Goal: Task Accomplishment & Management: Manage account settings

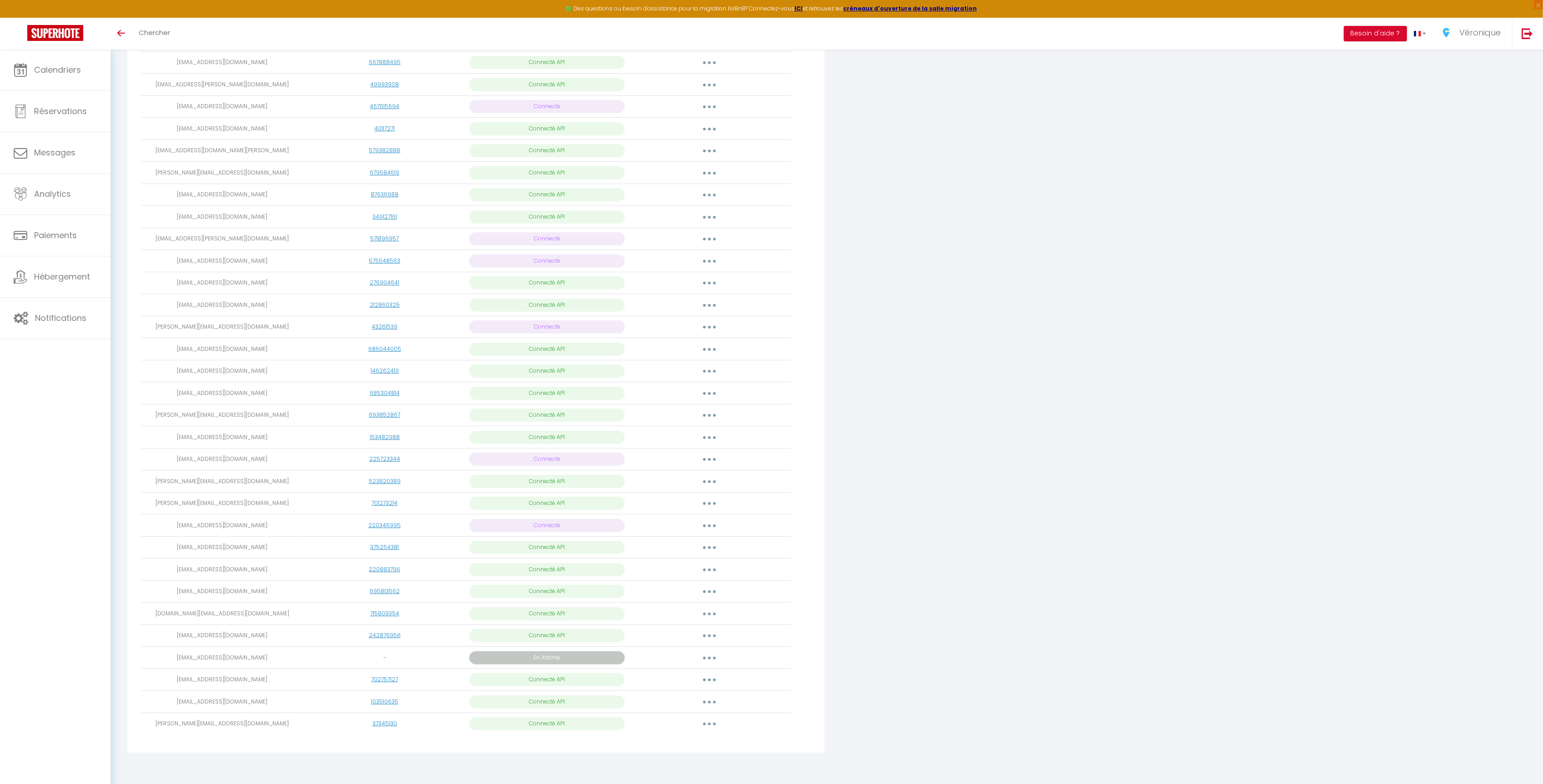
click at [701, 612] on button "button" at bounding box center [709, 614] width 25 height 14
click at [700, 635] on link "Importer les appartements" at bounding box center [669, 635] width 101 height 16
select select
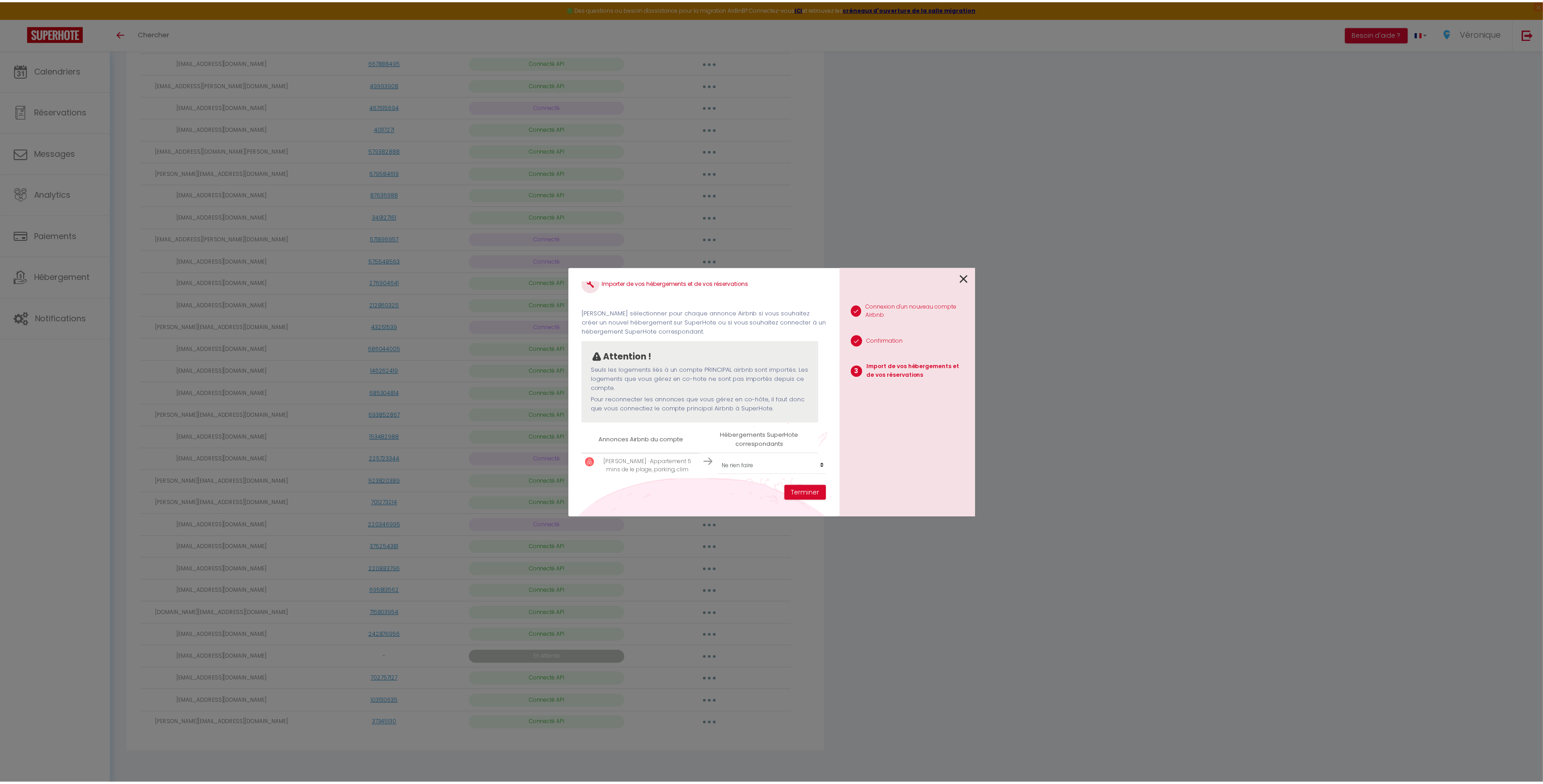
scroll to position [23, 0]
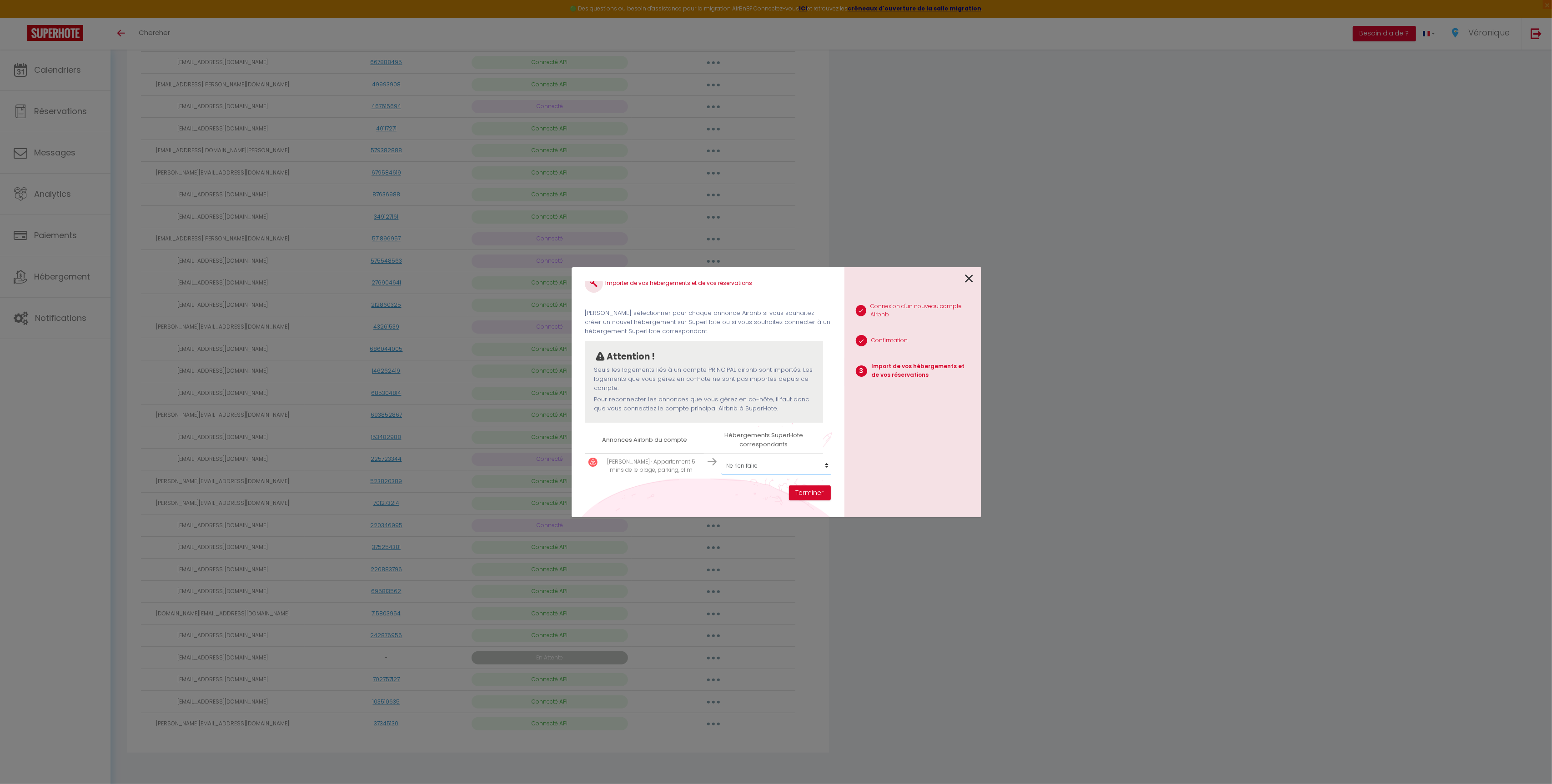
click at [758, 457] on select "Créer un nouvel hébergement Ne rien faire SP PACA BEL AIR · [GEOGRAPHIC_DATA], …" at bounding box center [777, 465] width 112 height 17
click at [971, 276] on icon at bounding box center [969, 278] width 8 height 14
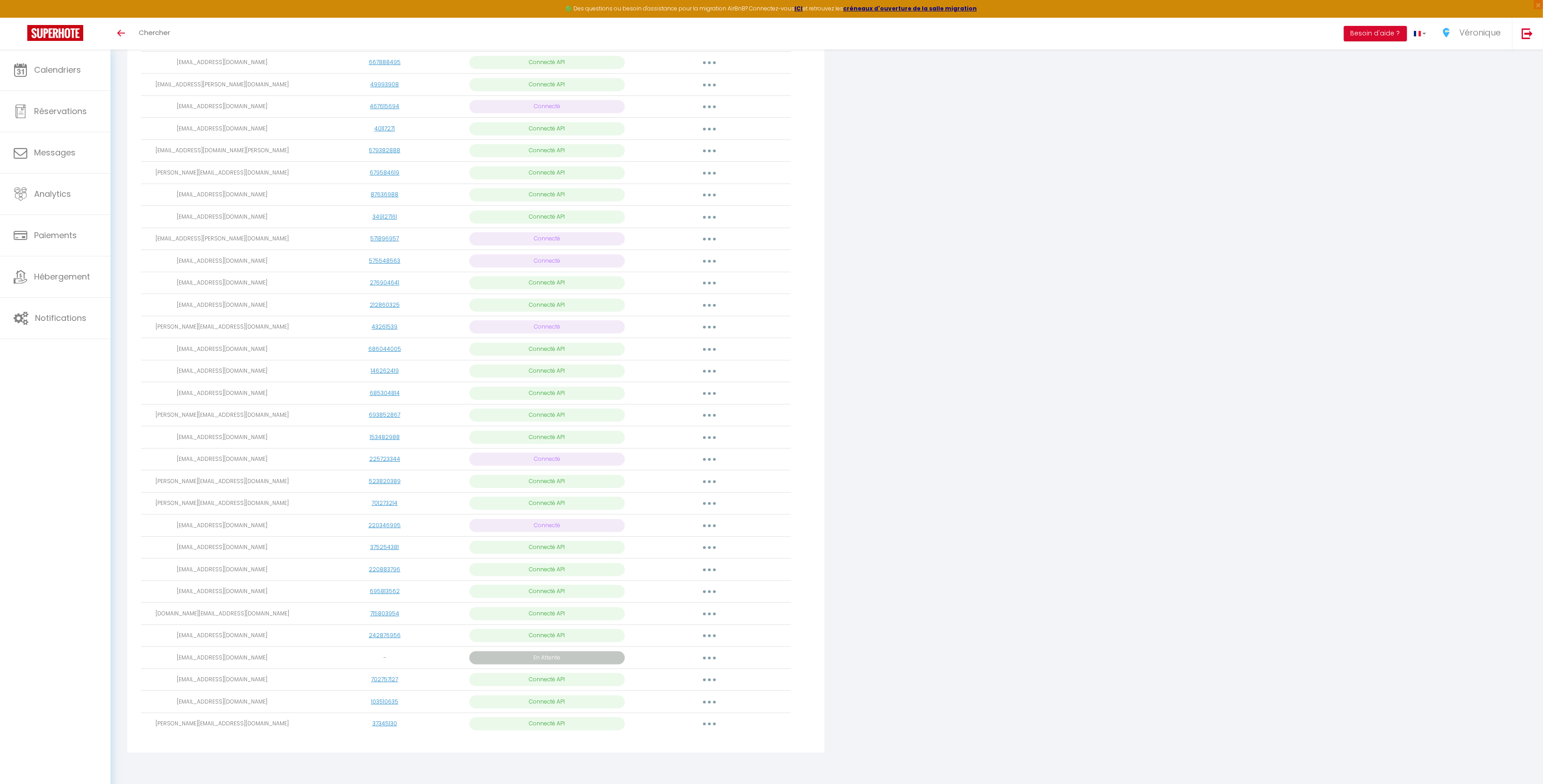
scroll to position [327, 0]
click at [711, 640] on button "button" at bounding box center [709, 636] width 25 height 14
click at [863, 659] on div "Connecter Google Vacation Rentals" at bounding box center [1060, 290] width 468 height 937
click at [582, 620] on p "Connecté API" at bounding box center [546, 614] width 155 height 13
click at [711, 620] on button "button" at bounding box center [709, 614] width 25 height 14
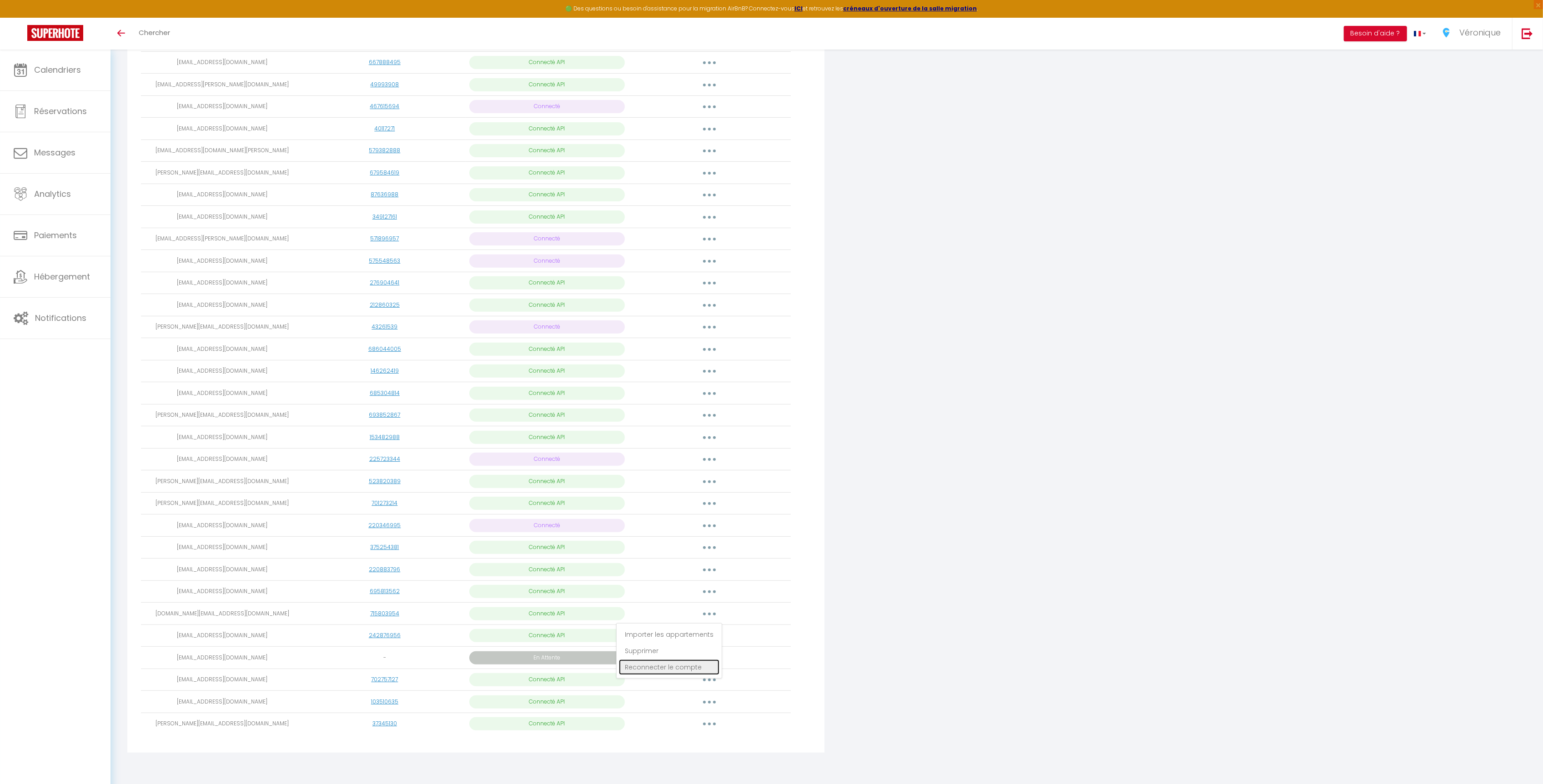
click at [642, 670] on link "Reconnecter le compte" at bounding box center [669, 667] width 101 height 16
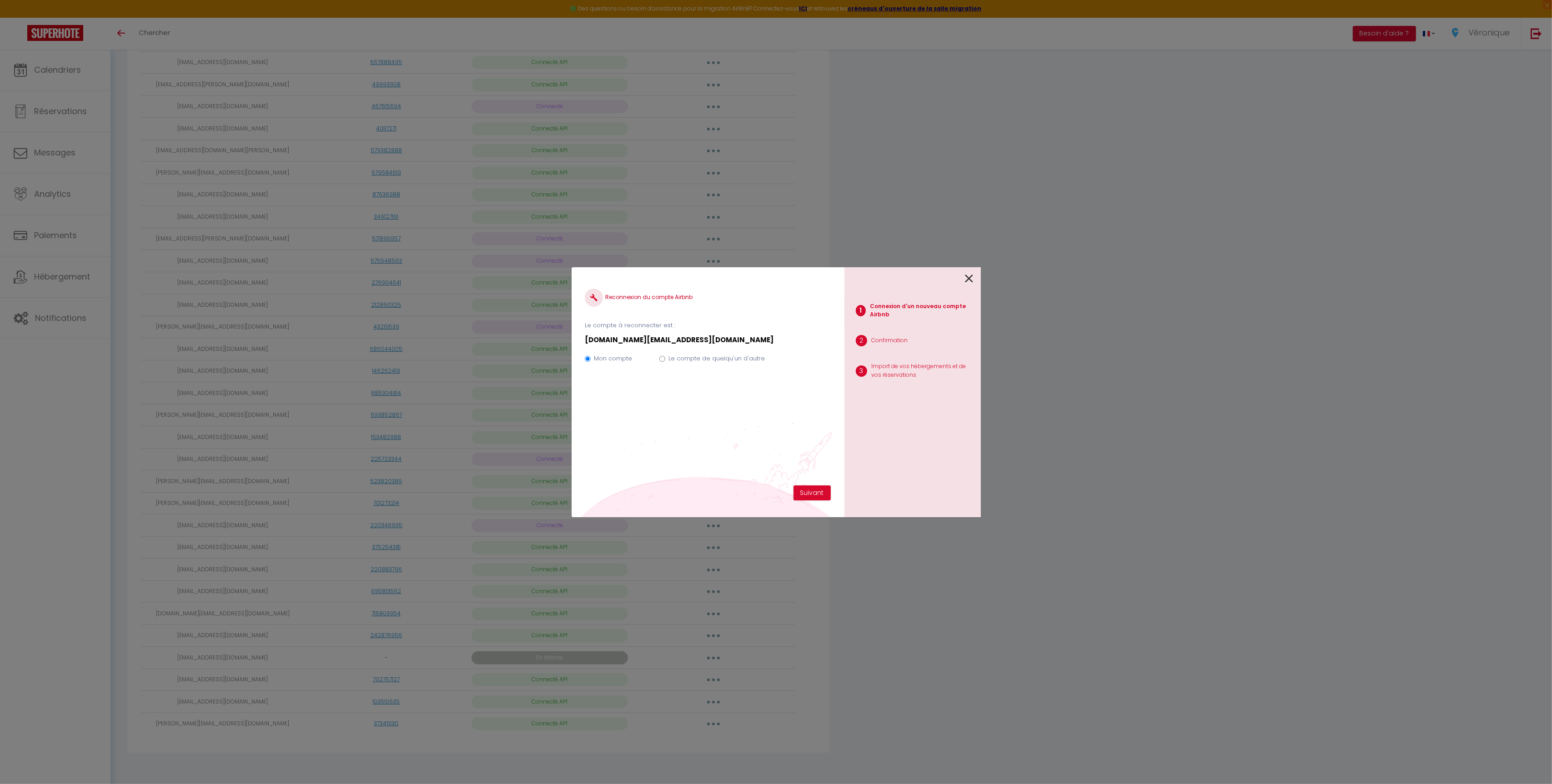
click at [718, 359] on label "Le compte de quelqu'un d'autre" at bounding box center [716, 358] width 96 height 9
click at [665, 359] on input "Le compte de quelqu'un d'autre" at bounding box center [662, 359] width 6 height 6
radio input "true"
radio input "false"
click at [811, 496] on button "Suivant" at bounding box center [812, 493] width 37 height 16
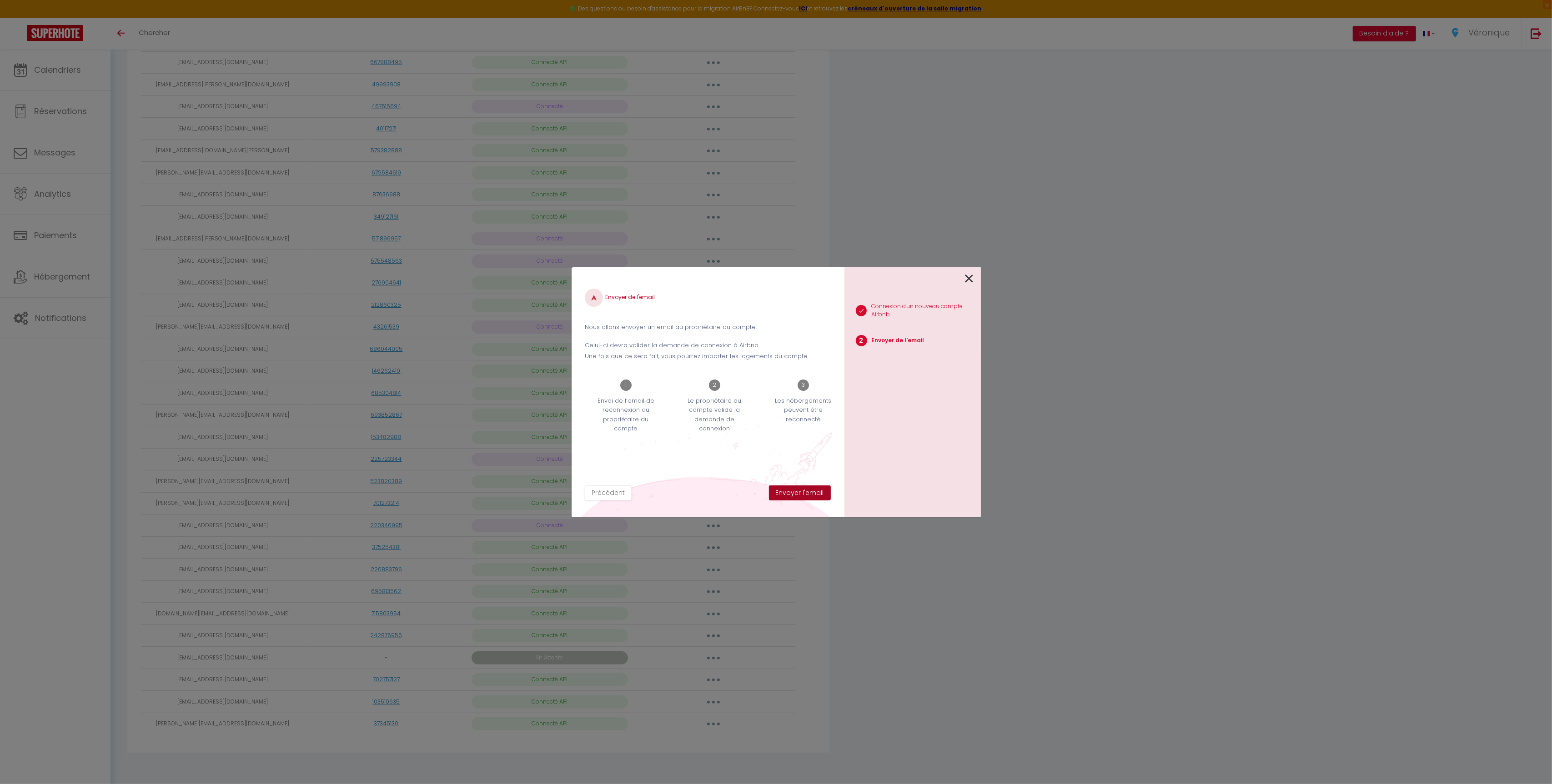
click at [811, 496] on button "Envoyer l'email" at bounding box center [799, 493] width 62 height 16
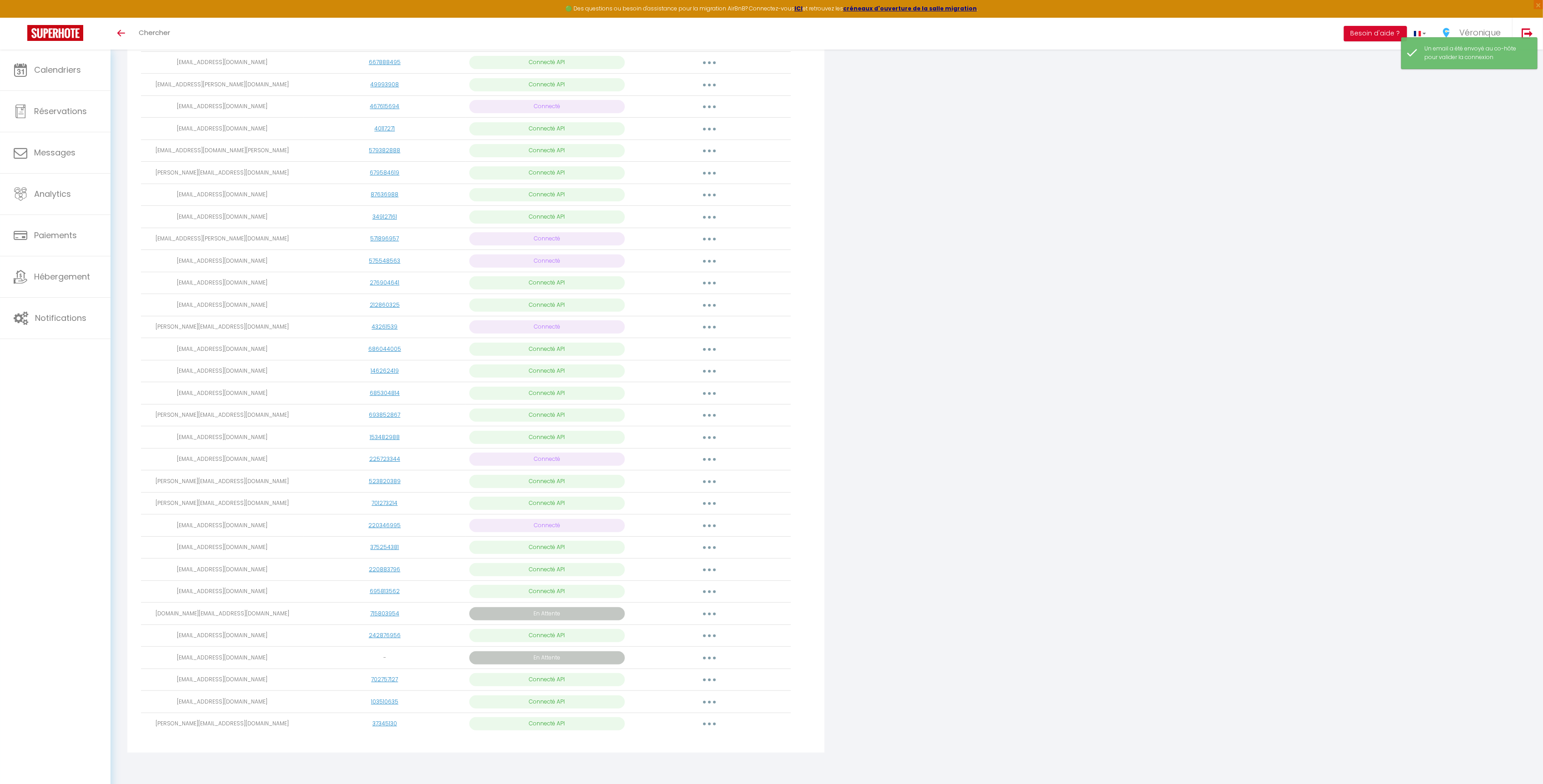
click at [709, 637] on icon "button" at bounding box center [709, 636] width 3 height 3
click at [692, 688] on link "Reconnecter le compte" at bounding box center [669, 689] width 101 height 16
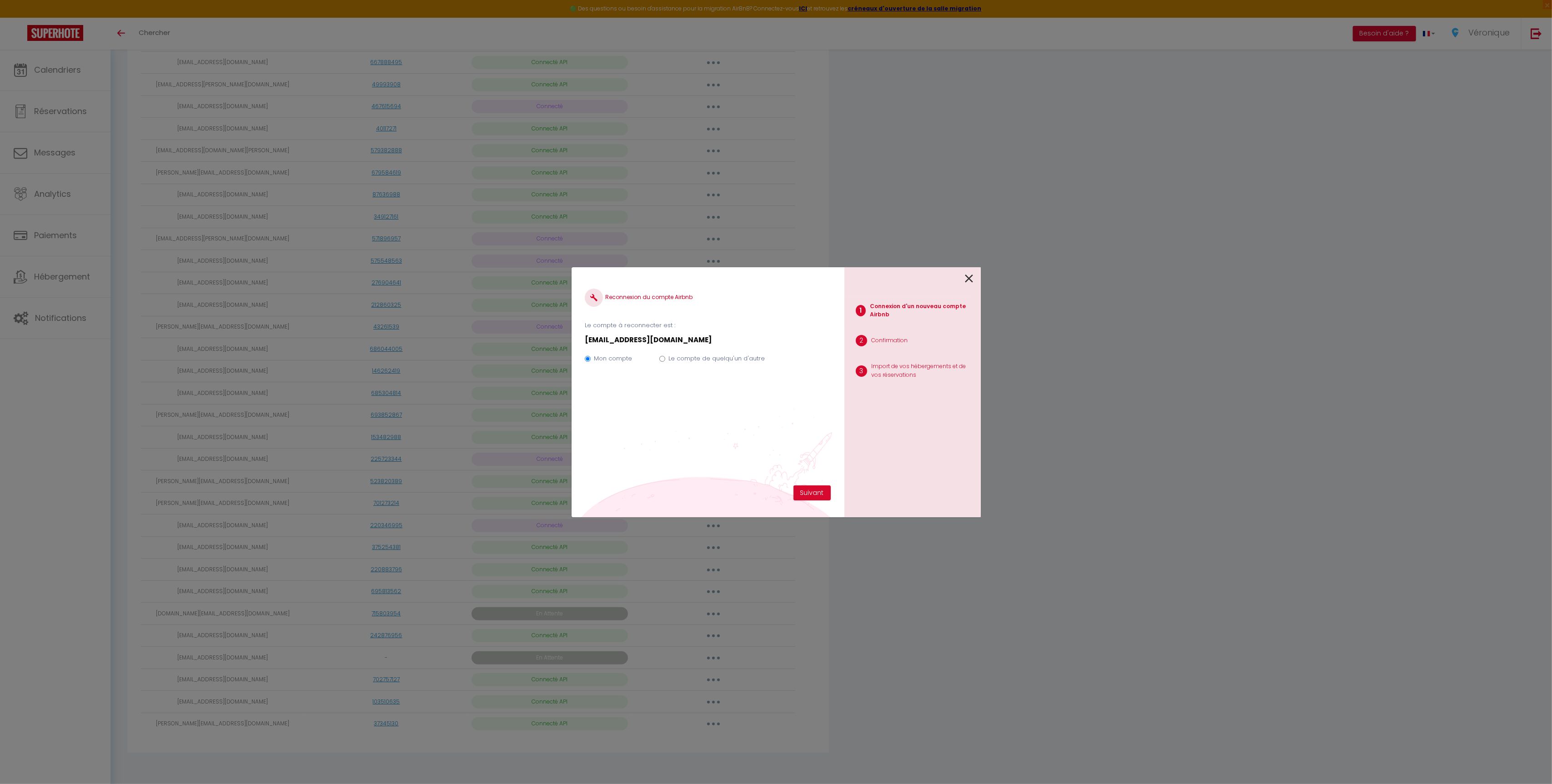
click at [709, 362] on label "Le compte de quelqu'un d'autre" at bounding box center [716, 358] width 96 height 9
click at [665, 362] on input "Le compte de quelqu'un d'autre" at bounding box center [662, 359] width 6 height 6
radio input "true"
radio input "false"
click at [802, 491] on button "Suivant" at bounding box center [812, 493] width 37 height 16
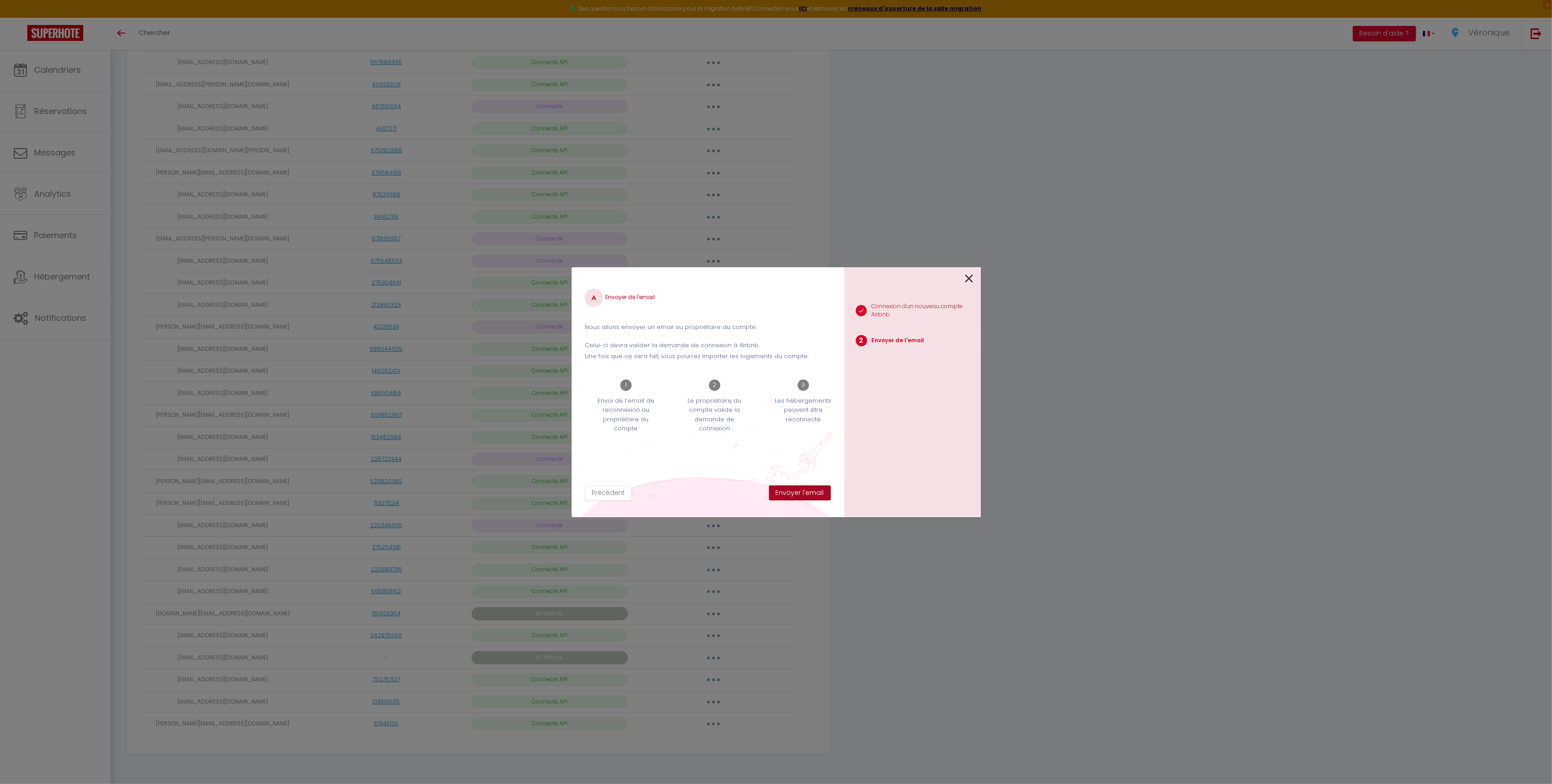
click at [801, 492] on button "Envoyer l'email" at bounding box center [799, 493] width 62 height 16
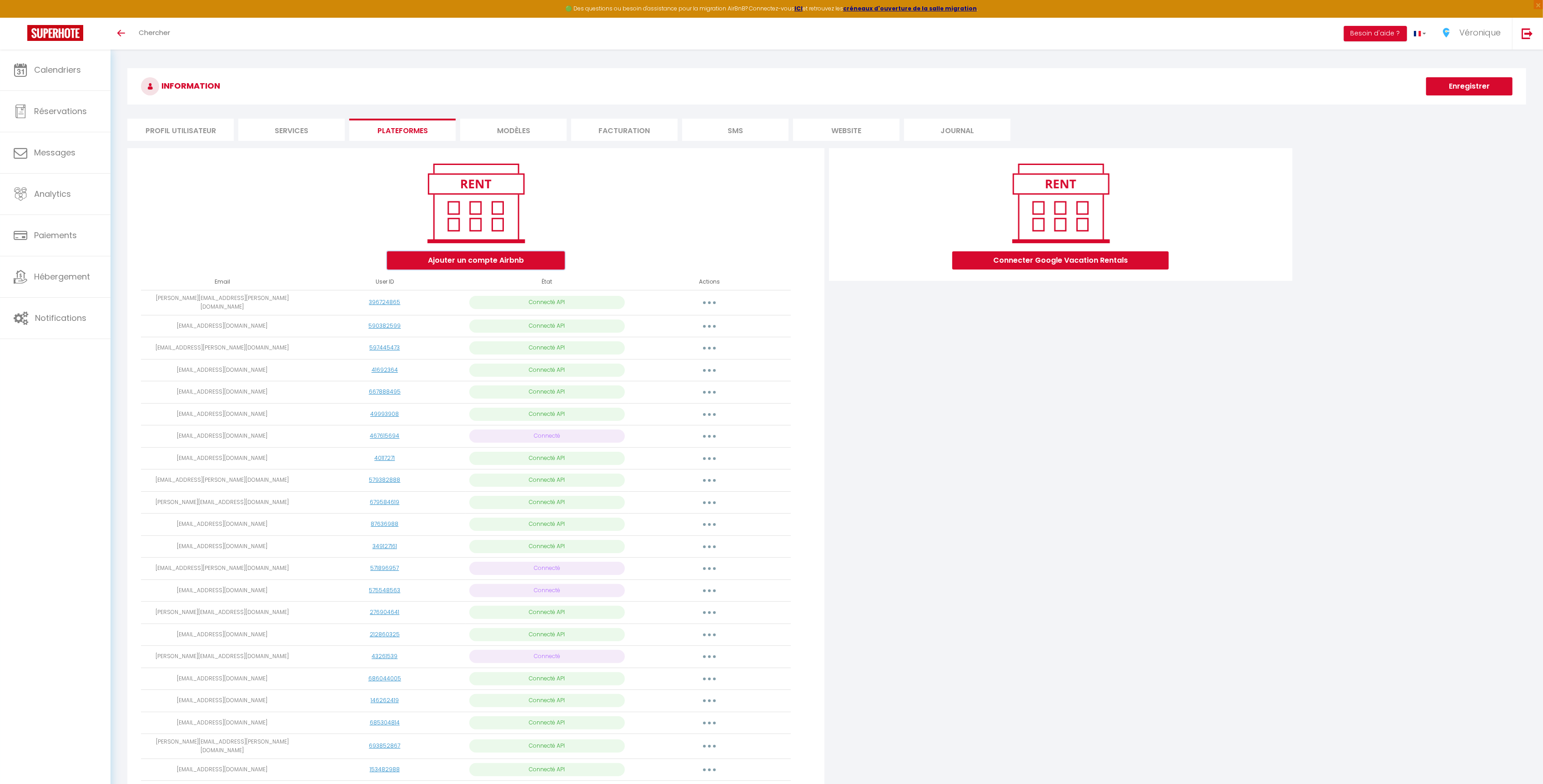
click at [465, 263] on button "Ajouter un compte Airbnb" at bounding box center [475, 260] width 178 height 18
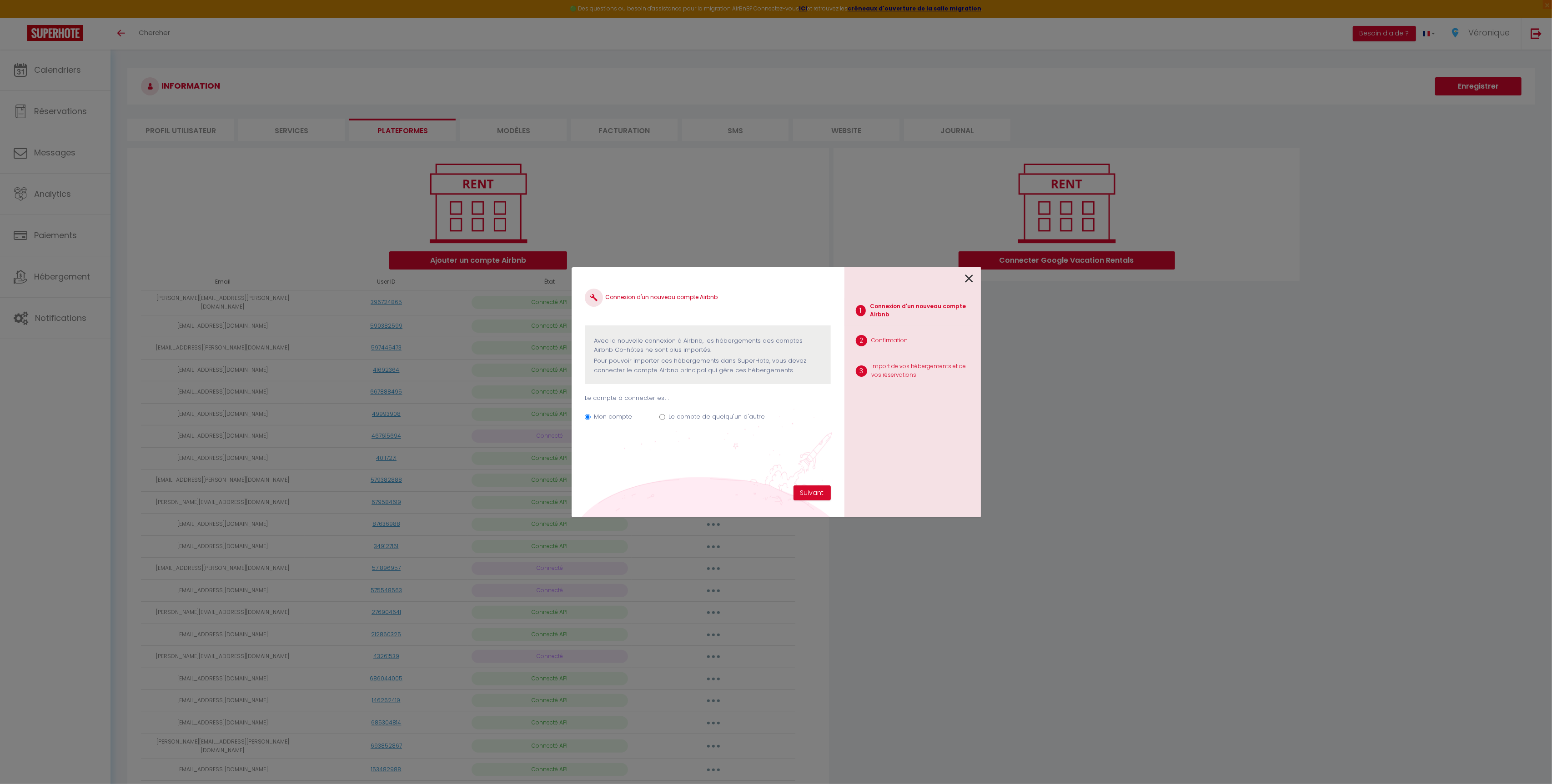
click at [966, 280] on icon at bounding box center [969, 278] width 8 height 14
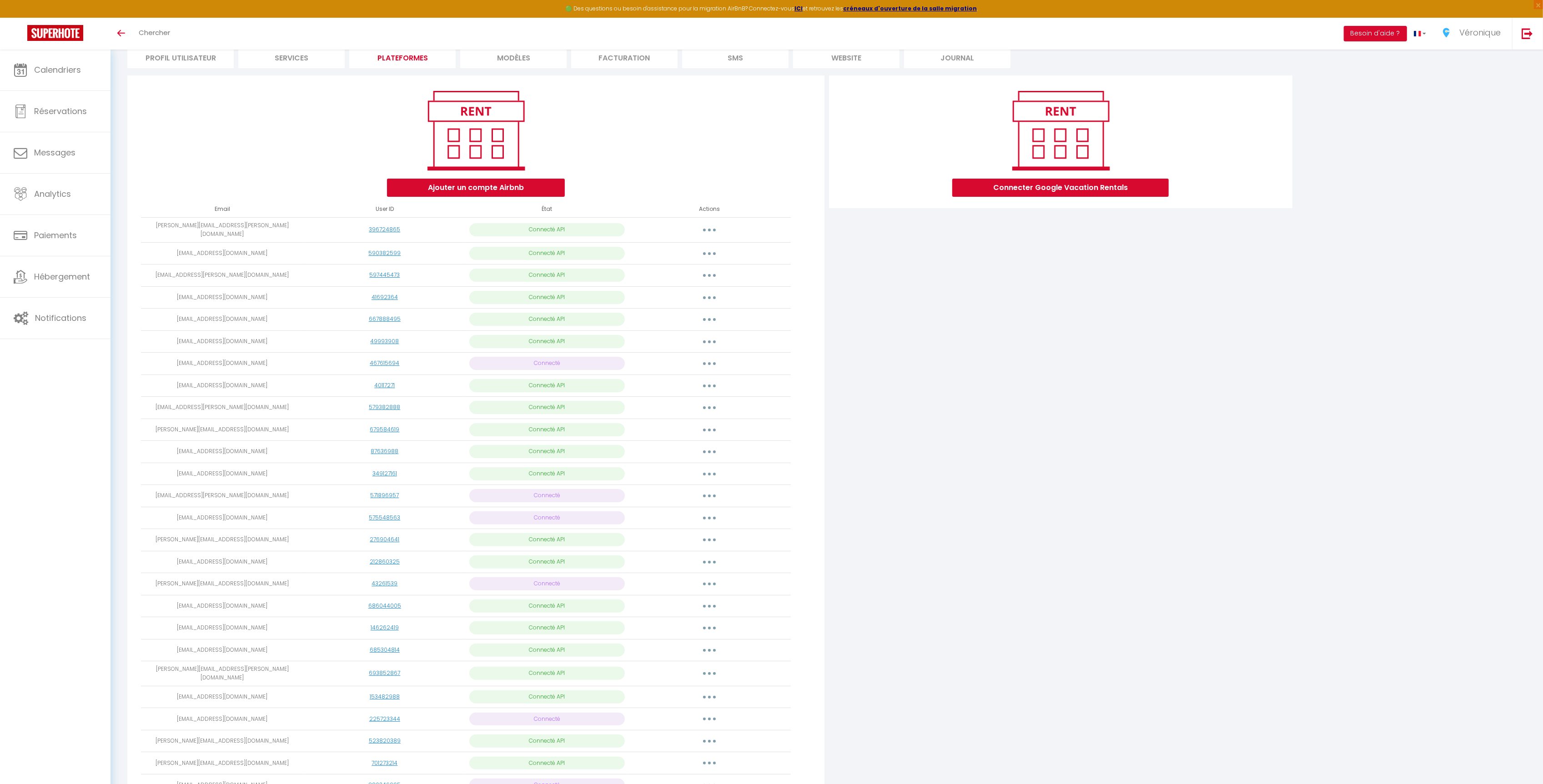
scroll to position [60, 0]
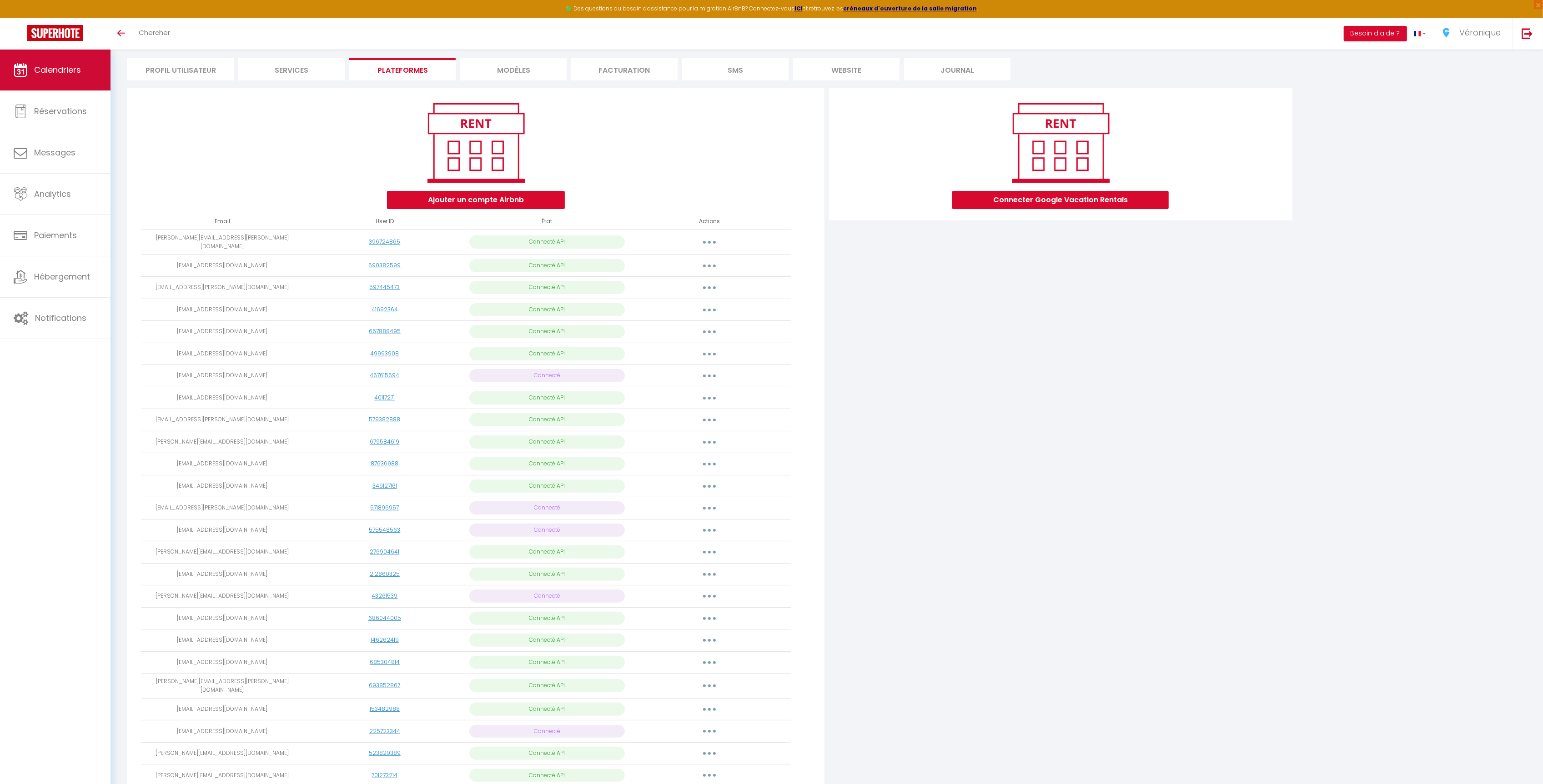
click at [57, 71] on span "Calendriers" at bounding box center [58, 69] width 47 height 11
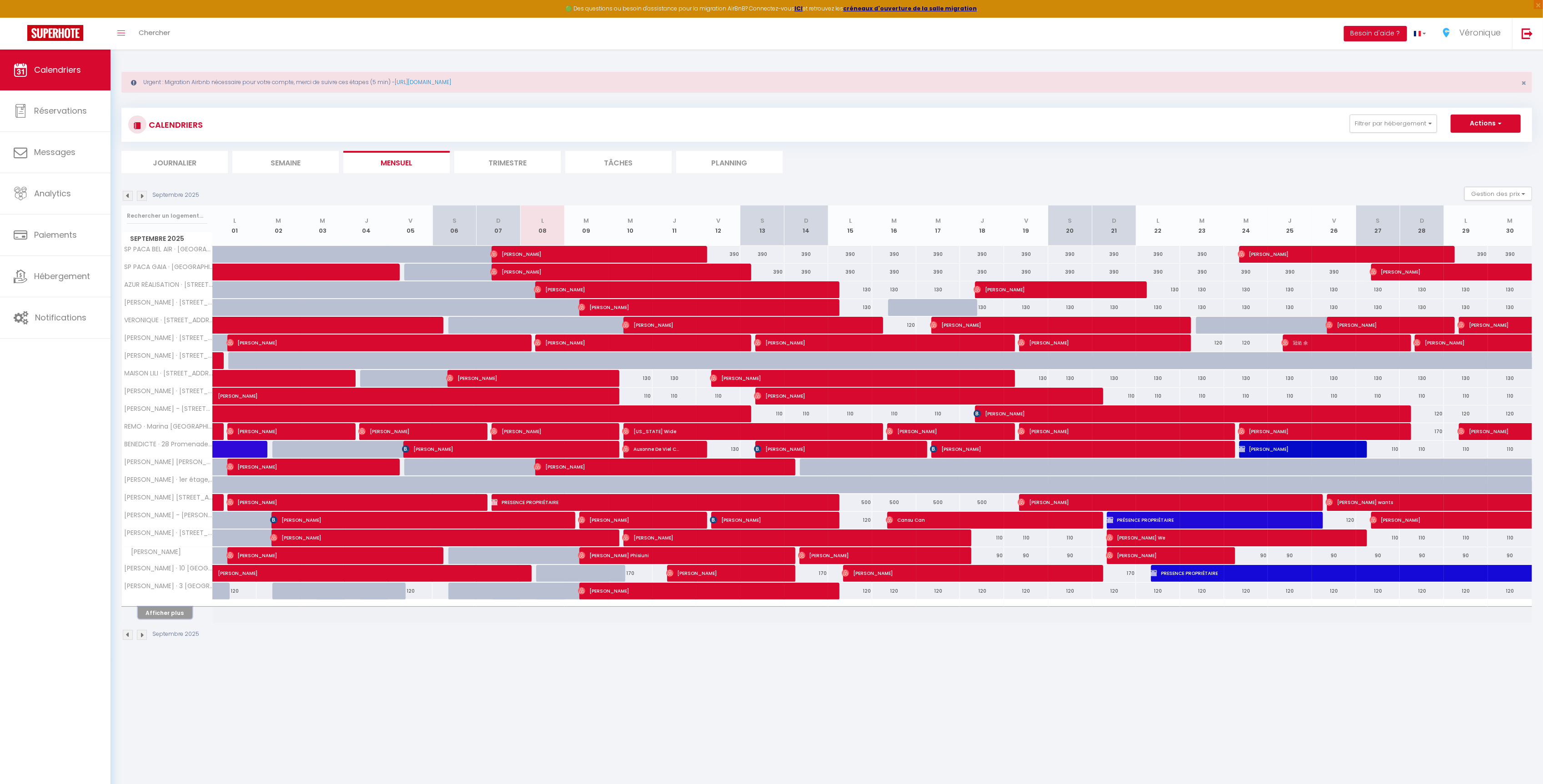
click at [165, 618] on button "Afficher plus" at bounding box center [165, 613] width 55 height 12
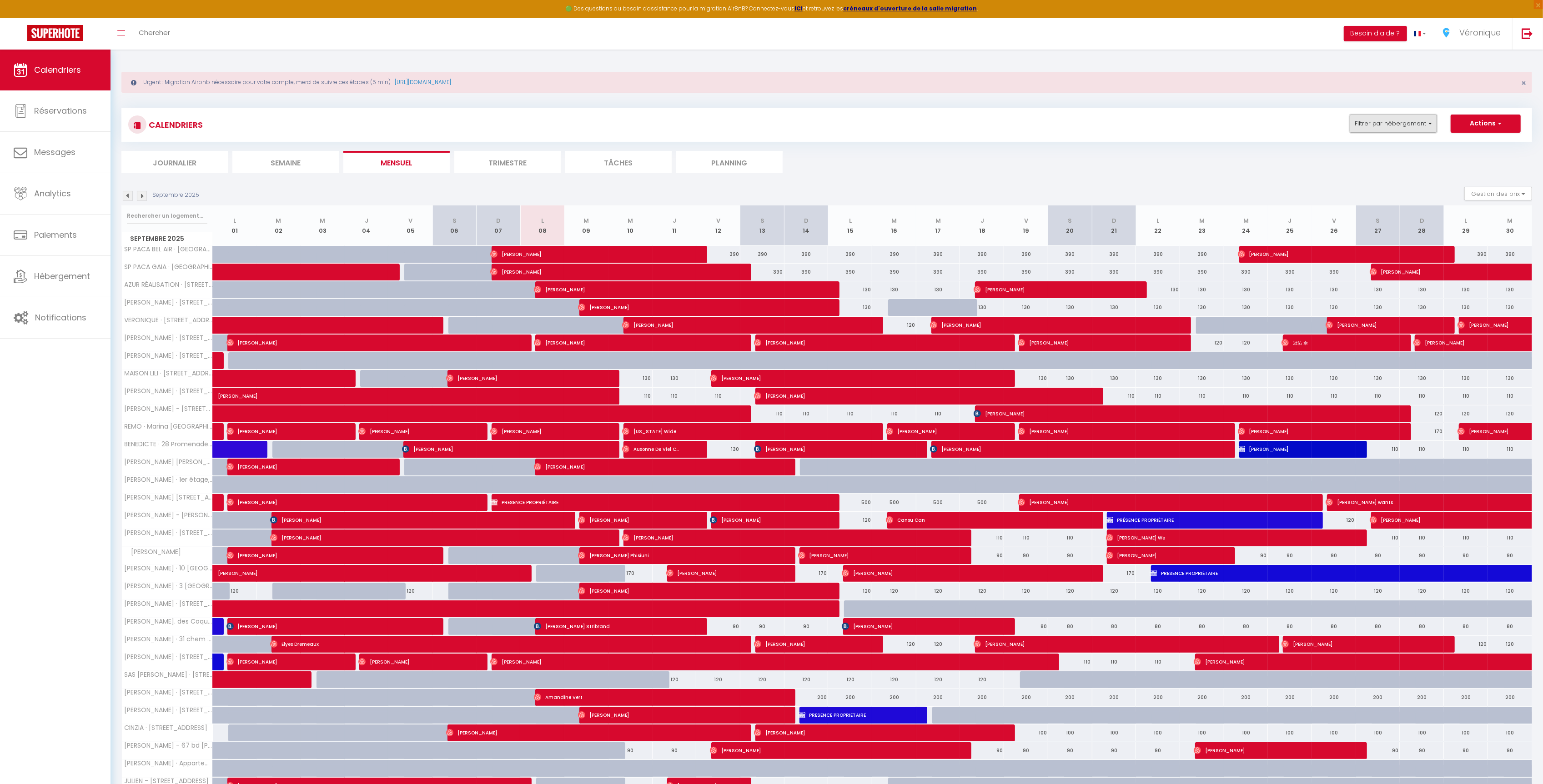
click at [1406, 128] on button "Filtrer par hébergement" at bounding box center [1393, 123] width 87 height 18
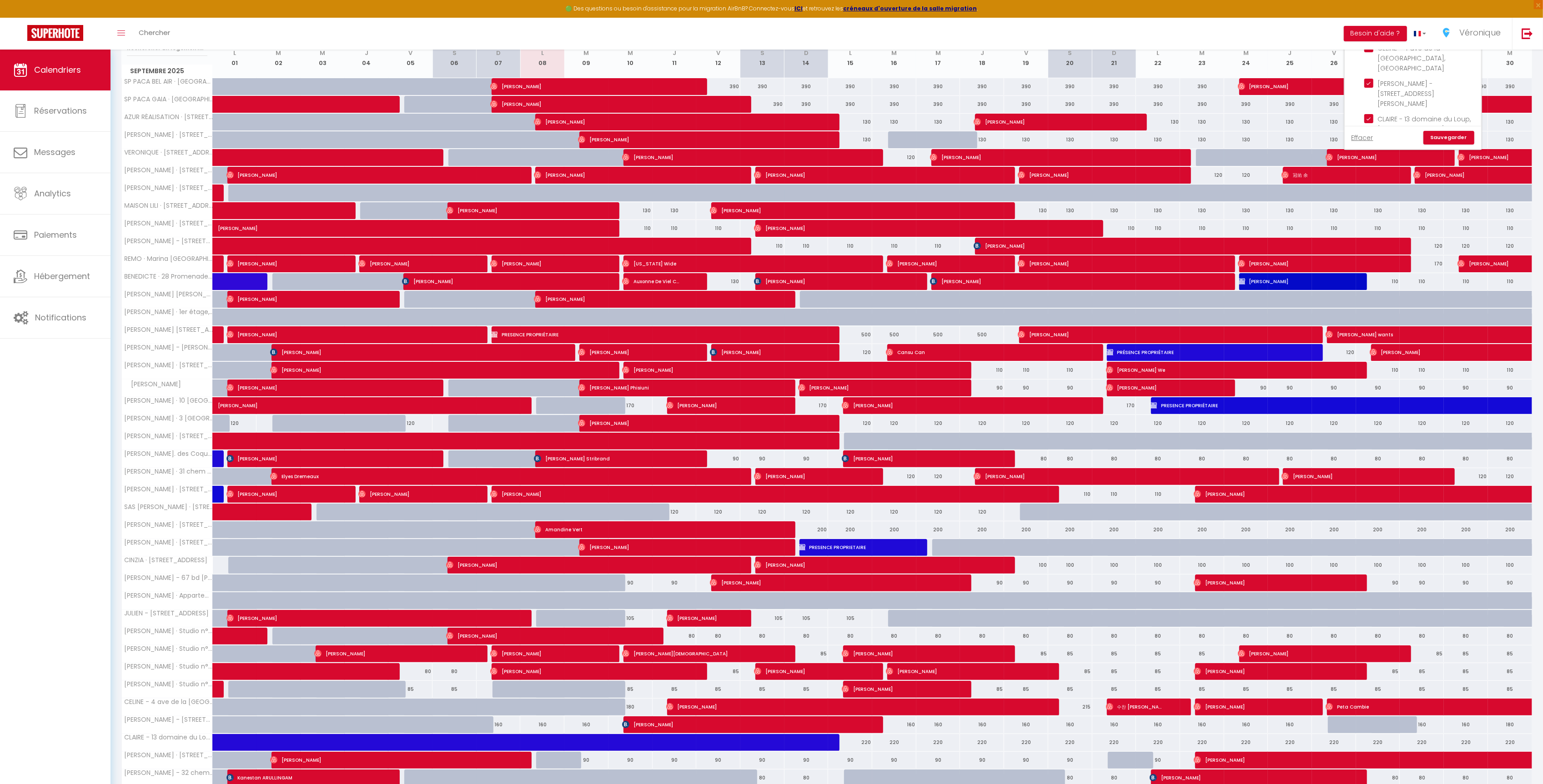
scroll to position [167, 0]
click at [519, 107] on span "Lauren Charsley-Ryan" at bounding box center [608, 104] width 235 height 17
select select "OK"
select select "0"
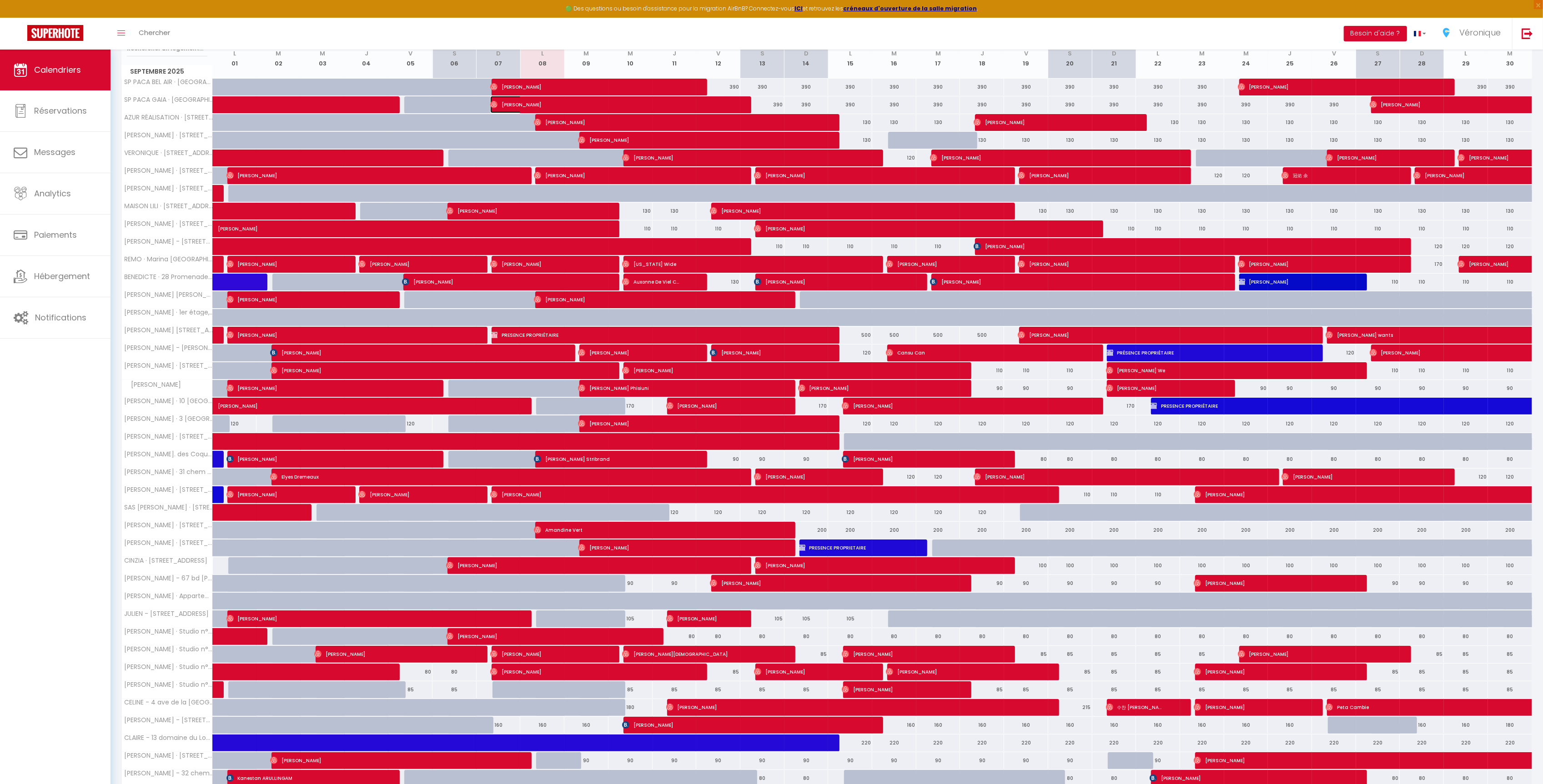
select select "0"
select select "1"
select select
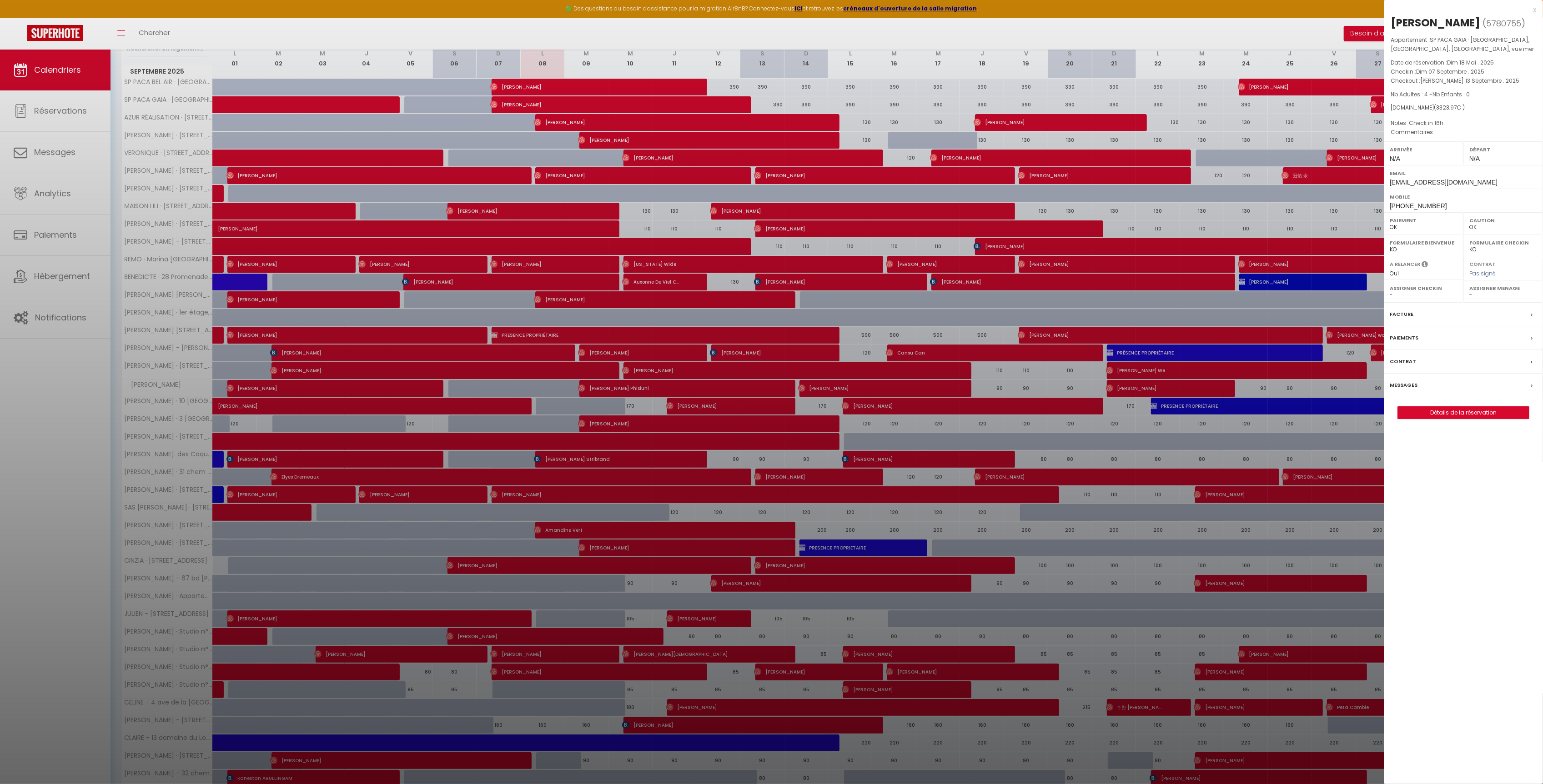
click at [1439, 397] on div "Messages" at bounding box center [1463, 385] width 159 height 23
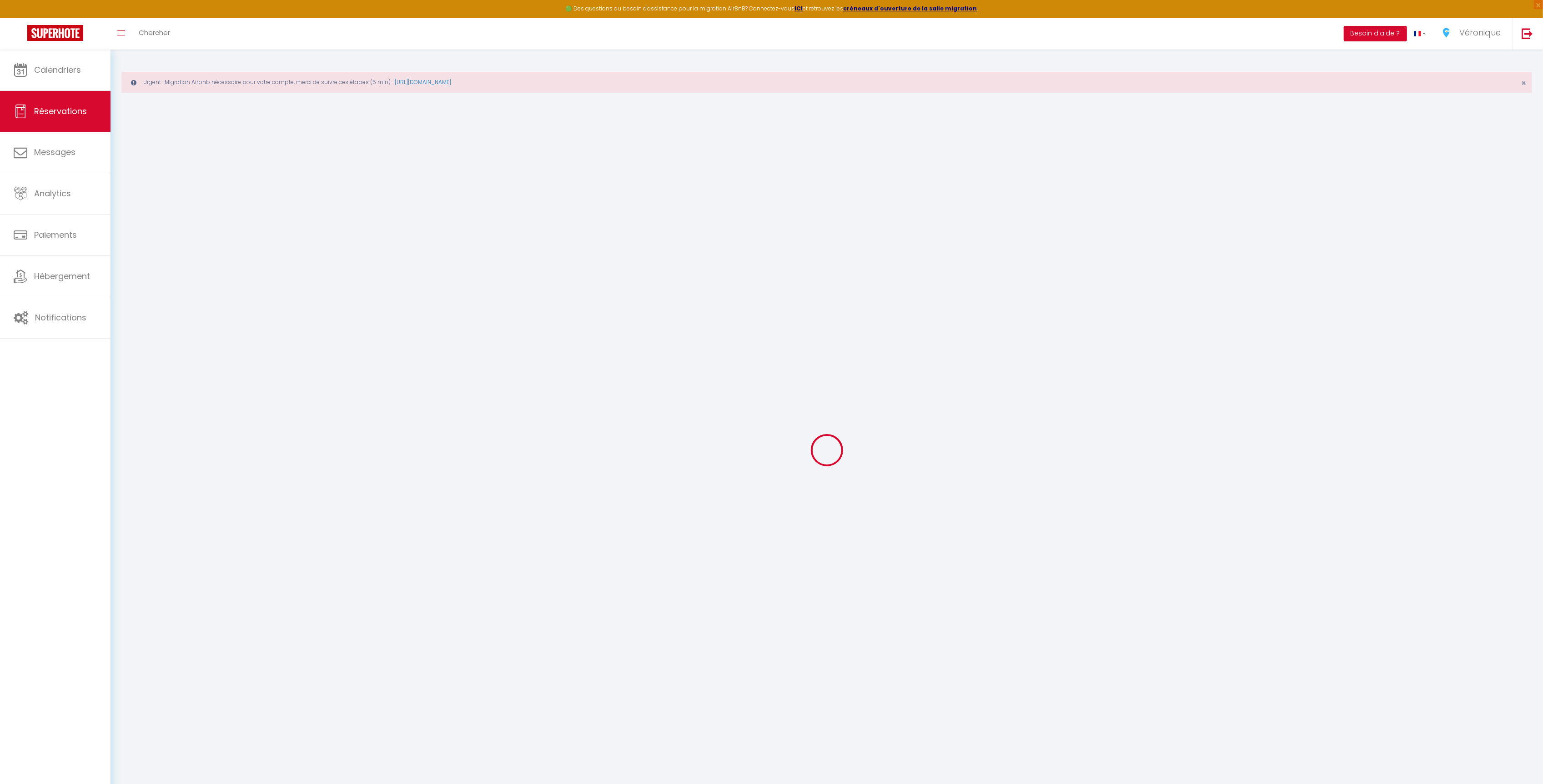
select select
checkbox input "false"
type textarea "Check in 16h"
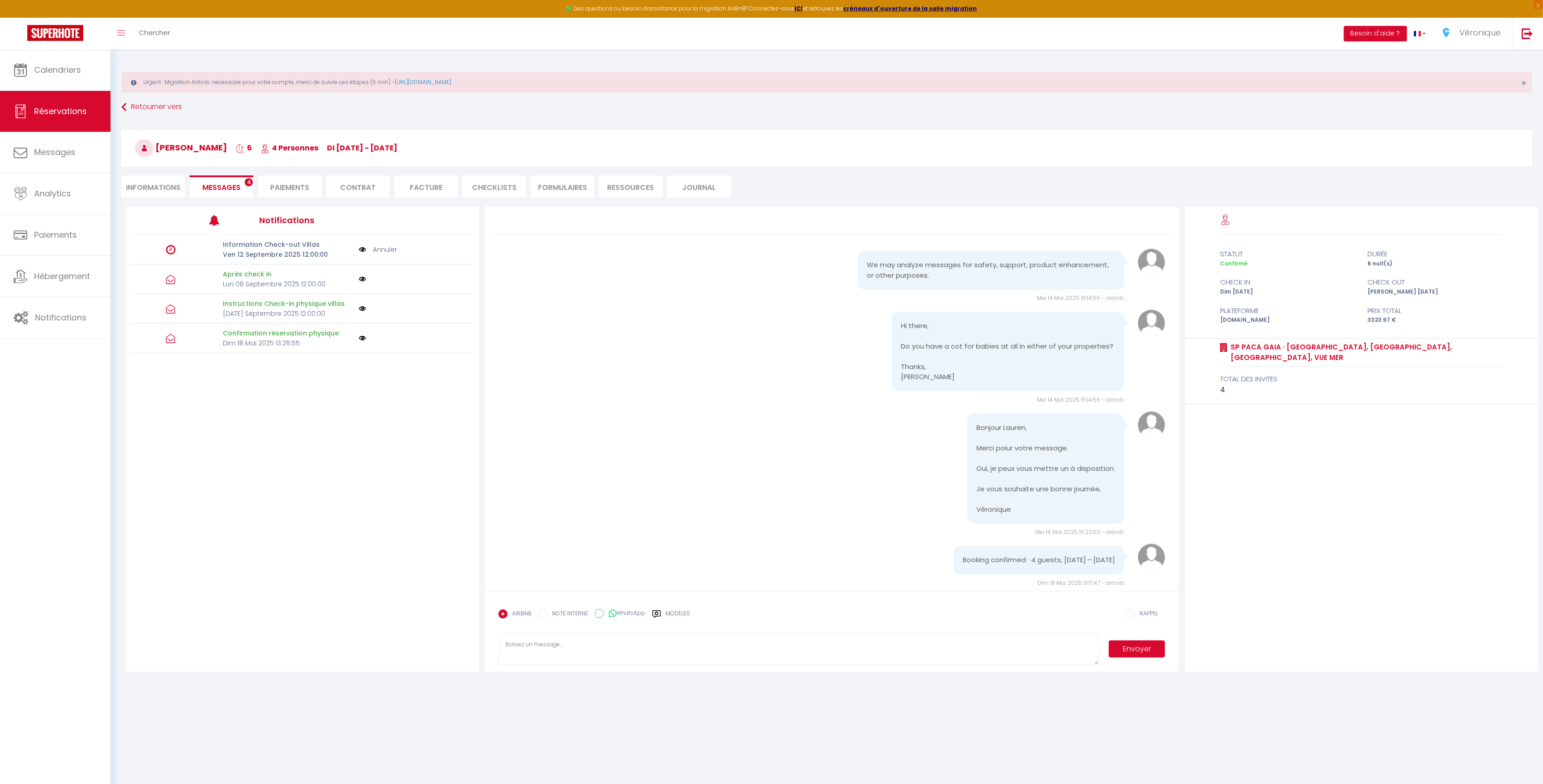
scroll to position [1188, 0]
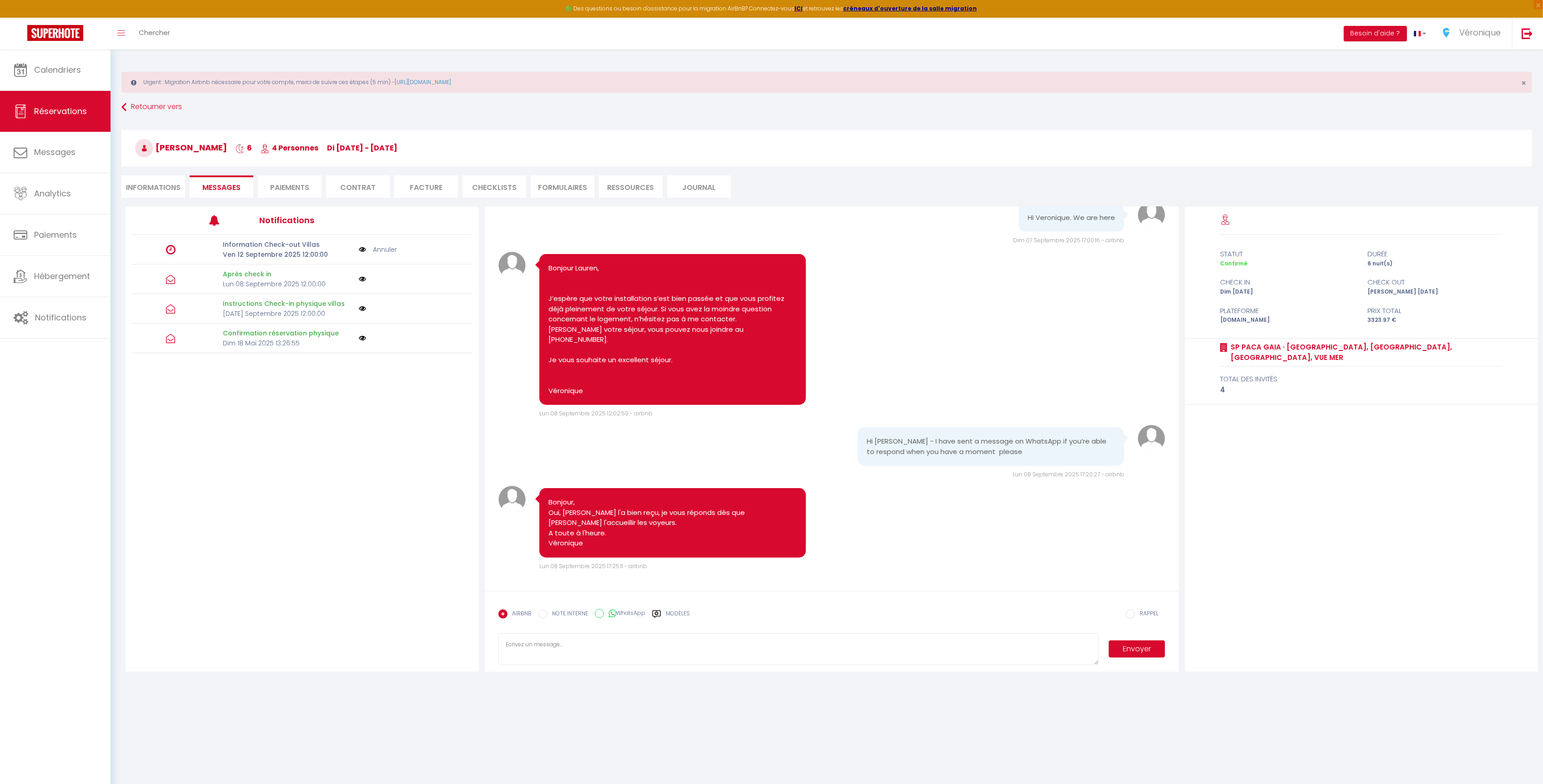
click at [626, 615] on label "WhatsApp" at bounding box center [624, 614] width 42 height 10
click at [604, 615] on input "WhatsApp" at bounding box center [599, 613] width 9 height 9
radio input "true"
radio input "false"
click at [1130, 647] on button "Envoyer" at bounding box center [1137, 649] width 57 height 17
